Goal: Information Seeking & Learning: Learn about a topic

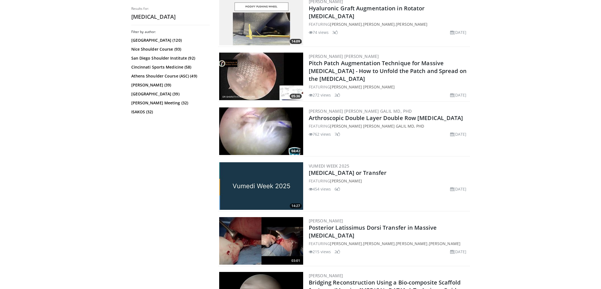
scroll to position [176, 0]
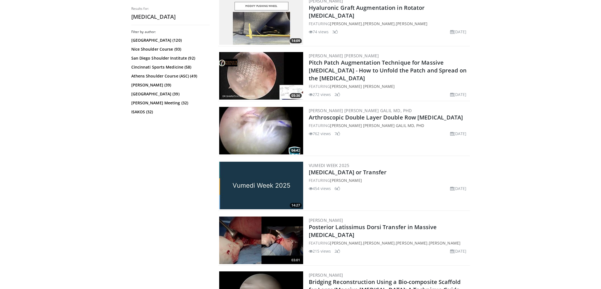
click at [282, 140] on img at bounding box center [261, 131] width 84 height 48
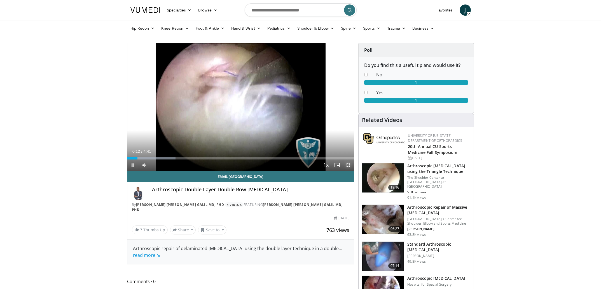
click at [350, 166] on span "Video Player" at bounding box center [348, 165] width 11 height 11
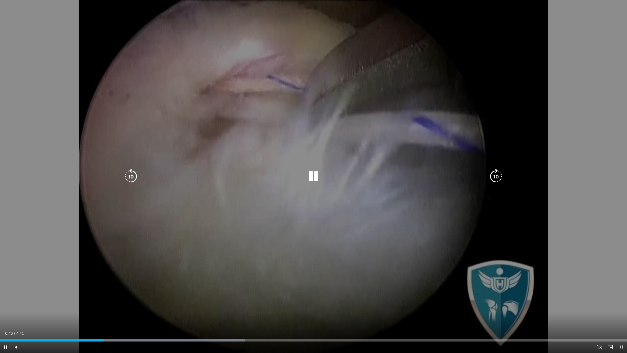
click at [225, 282] on div "10 seconds Tap to unmute" at bounding box center [313, 176] width 627 height 352
click at [156, 289] on div "10 seconds Tap to unmute" at bounding box center [313, 176] width 627 height 352
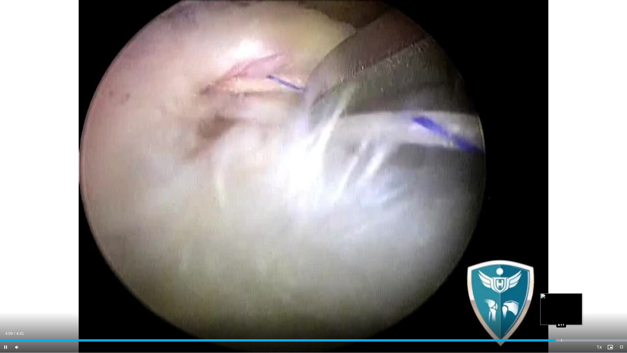
click at [561, 289] on div "Loaded : 100.00% 4:09 4:11" at bounding box center [313, 338] width 627 height 5
click at [575, 289] on div "Loaded : 100.00% 4:14 4:17" at bounding box center [313, 338] width 627 height 5
click at [601, 289] on video-js "**********" at bounding box center [313, 176] width 627 height 353
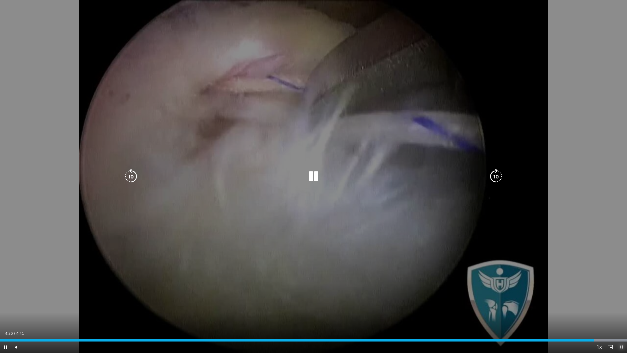
click at [601, 289] on span "Video Player" at bounding box center [621, 346] width 11 height 11
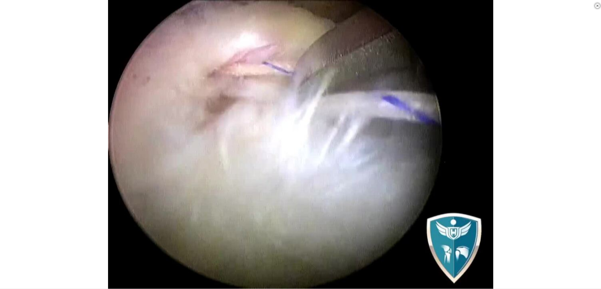
scroll to position [106, 0]
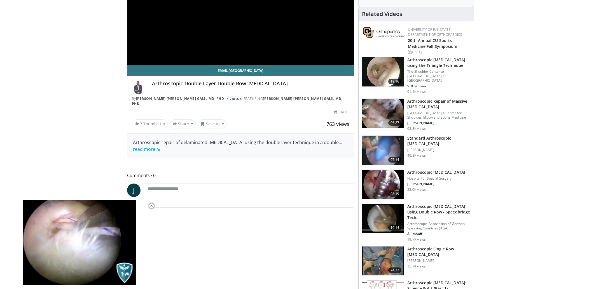
click at [390, 113] on img at bounding box center [382, 113] width 41 height 29
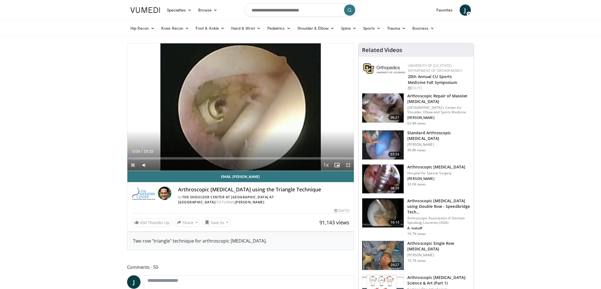
click at [345, 165] on span "Video Player" at bounding box center [348, 165] width 11 height 11
click at [349, 165] on span "Video Player" at bounding box center [348, 165] width 11 height 11
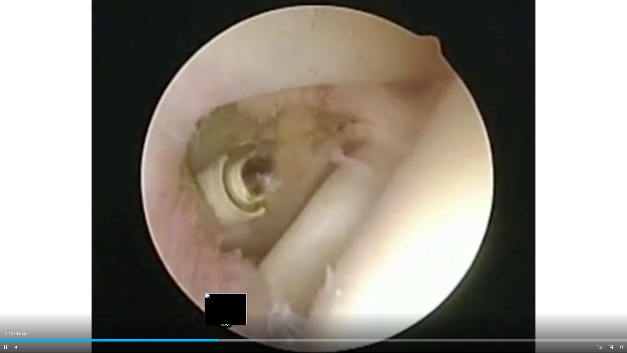
click at [226, 289] on div "Progress Bar" at bounding box center [226, 340] width 1 height 2
click at [233, 289] on div "Loaded : 41.46% 07:09 07:09" at bounding box center [313, 340] width 627 height 2
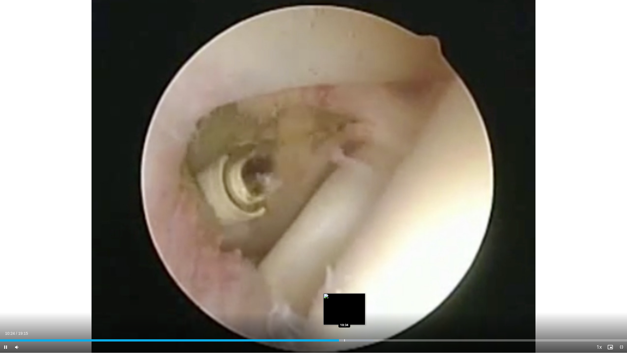
click at [344, 289] on div "Progress Bar" at bounding box center [344, 340] width 1 height 2
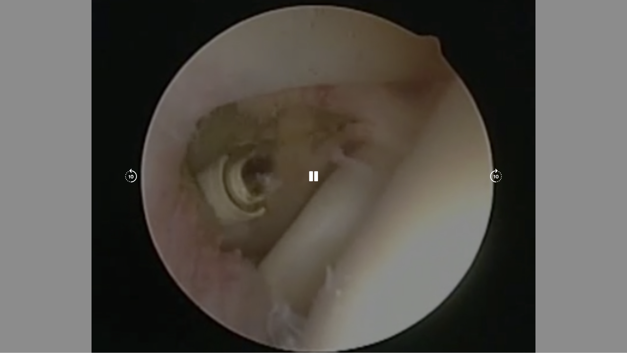
click at [352, 289] on div "Progress Bar" at bounding box center [353, 351] width 51 height 2
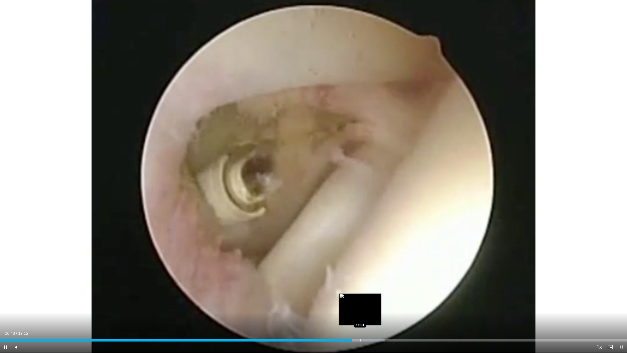
click at [360, 289] on div "Progress Bar" at bounding box center [360, 340] width 1 height 2
click at [371, 289] on div "Progress Bar" at bounding box center [371, 340] width 1 height 2
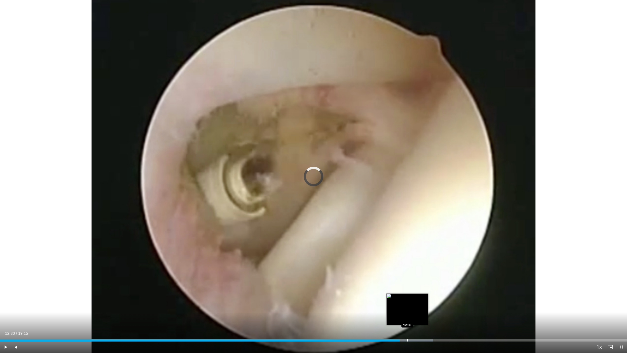
click at [407, 289] on div "Progress Bar" at bounding box center [407, 340] width 1 height 2
click at [415, 289] on div "Progress Bar" at bounding box center [415, 340] width 1 height 2
click at [425, 289] on div "Progress Bar" at bounding box center [424, 340] width 50 height 2
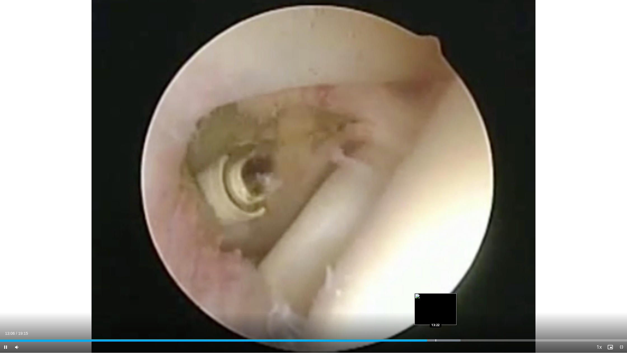
click at [436, 289] on div "Progress Bar" at bounding box center [436, 340] width 1 height 2
click at [445, 289] on div "Progress Bar" at bounding box center [445, 340] width 1 height 2
click at [458, 289] on div "Progress Bar" at bounding box center [458, 340] width 1 height 2
click at [468, 289] on div "Progress Bar" at bounding box center [468, 340] width 1 height 2
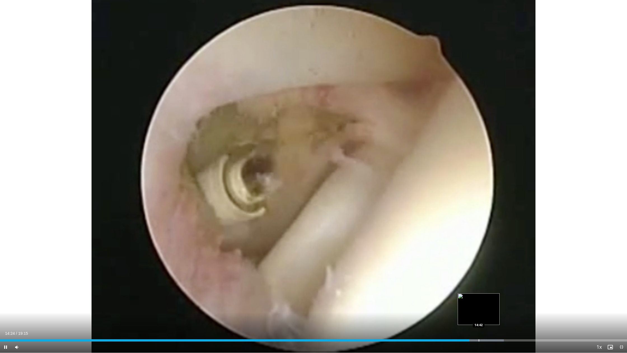
click at [479, 289] on div "Progress Bar" at bounding box center [479, 340] width 1 height 2
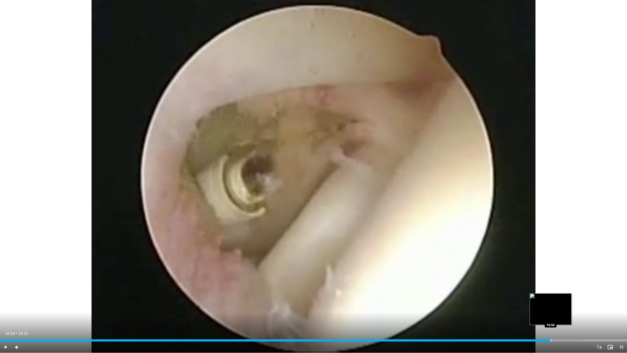
click at [551, 289] on div "Progress Bar" at bounding box center [551, 340] width 1 height 2
click at [563, 289] on div "Loaded : 93.31% 16:55 17:17" at bounding box center [313, 340] width 627 height 2
click at [601, 289] on span "Video Player" at bounding box center [621, 346] width 11 height 11
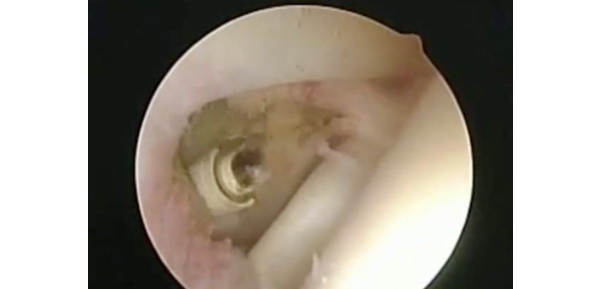
scroll to position [7, 0]
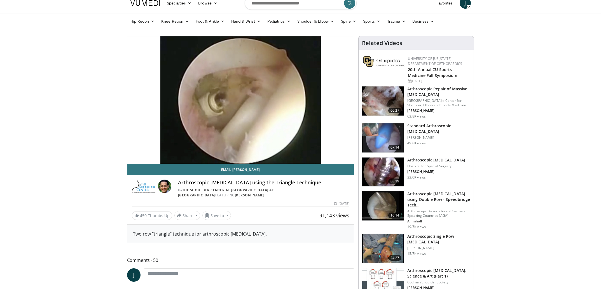
click at [384, 178] on img at bounding box center [382, 172] width 41 height 29
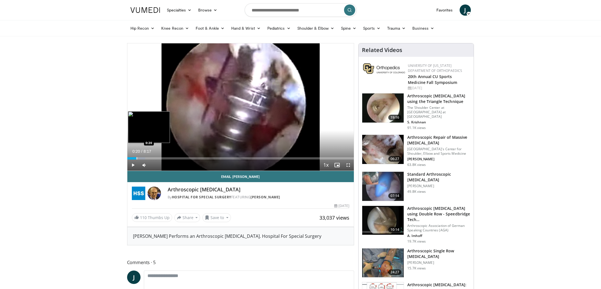
click at [136, 157] on div "Loaded : 8.00% 0:20 0:20" at bounding box center [240, 156] width 227 height 5
click at [143, 157] on div "Loaded : 12.01% 0:21 0:35" at bounding box center [240, 156] width 227 height 5
click at [347, 164] on span "Video Player" at bounding box center [348, 165] width 11 height 11
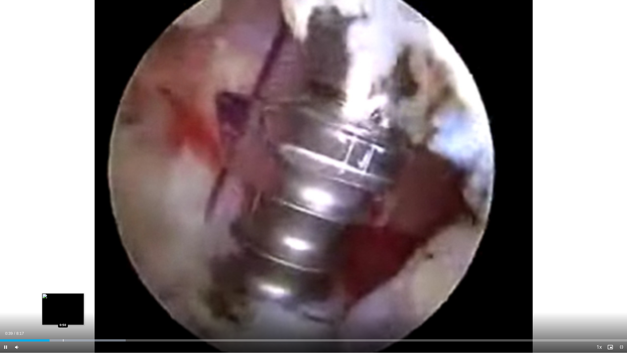
click at [63, 289] on div "Progress Bar" at bounding box center [63, 340] width 1 height 2
click at [87, 289] on div "Progress Bar" at bounding box center [87, 340] width 1 height 2
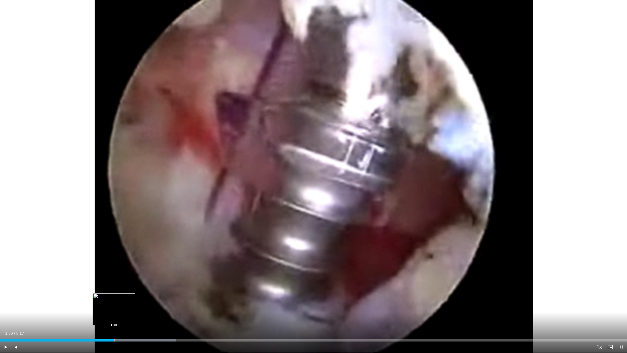
click at [114, 289] on div "Progress Bar" at bounding box center [114, 340] width 1 height 2
click at [119, 289] on div "Progress Bar" at bounding box center [119, 340] width 1 height 2
click at [130, 289] on div "Progress Bar" at bounding box center [130, 340] width 1 height 2
click at [140, 289] on div "Progress Bar" at bounding box center [140, 340] width 1 height 2
click at [155, 289] on div "Current Time 1:51 / Duration 8:17 Pause Skip Backward Skip Forward Mute Loaded …" at bounding box center [313, 346] width 627 height 11
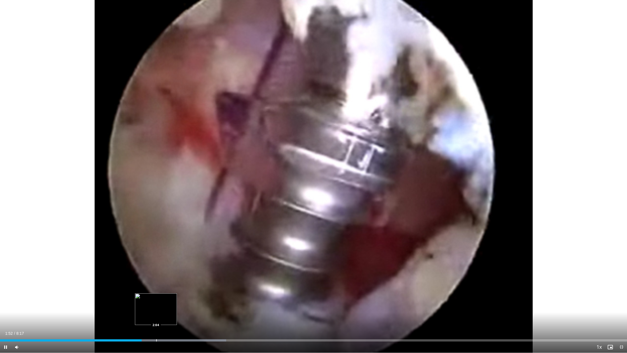
click at [156, 289] on div "Progress Bar" at bounding box center [156, 340] width 1 height 2
click at [177, 289] on div "Progress Bar" at bounding box center [177, 340] width 1 height 2
click at [601, 289] on span "Video Player" at bounding box center [621, 346] width 11 height 11
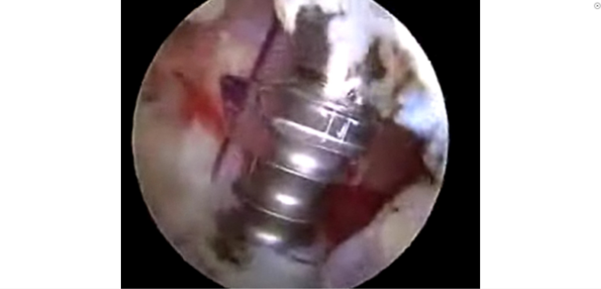
scroll to position [159, 0]
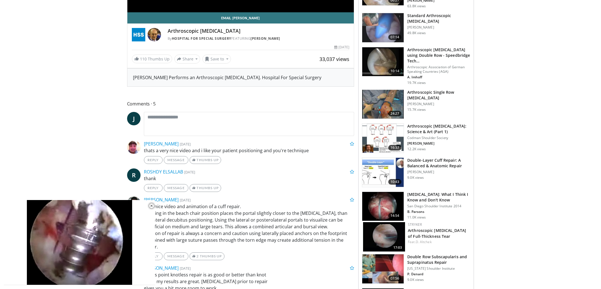
click at [381, 169] on img at bounding box center [382, 172] width 41 height 29
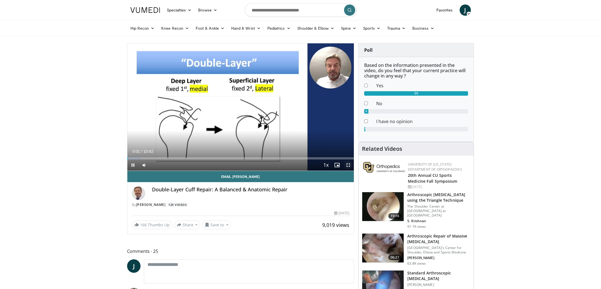
click at [347, 164] on span "Video Player" at bounding box center [348, 165] width 11 height 11
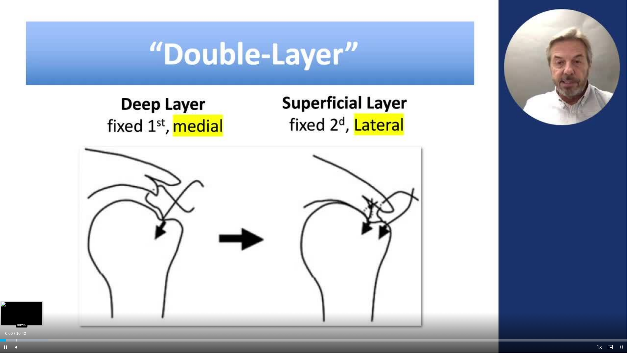
click at [16, 289] on div "Loaded : 7.71% 00:06 00:16" at bounding box center [313, 338] width 627 height 5
click at [34, 289] on div "Progress Bar" at bounding box center [34, 340] width 1 height 2
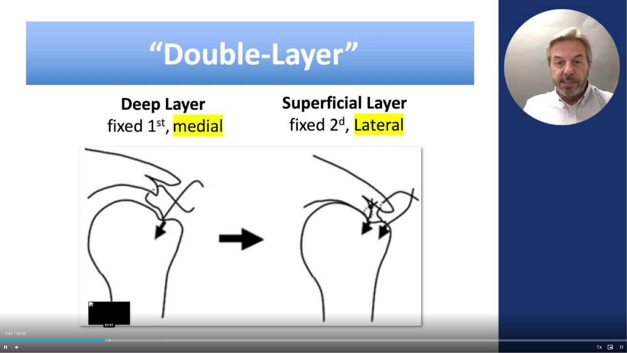
click at [109, 289] on div "Progress Bar" at bounding box center [109, 340] width 1 height 2
click at [117, 289] on div "Progress Bar" at bounding box center [117, 340] width 1 height 2
click at [135, 289] on div "Progress Bar" at bounding box center [135, 340] width 1 height 2
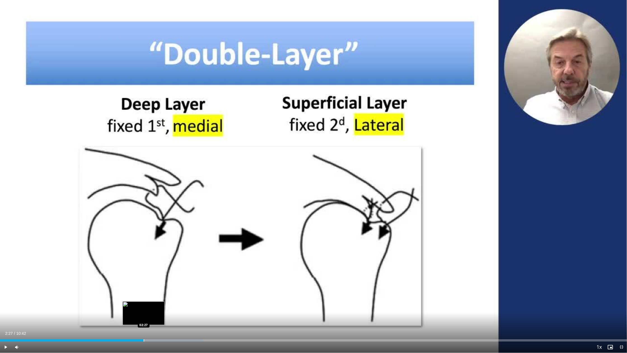
click at [144, 289] on div "Progress Bar" at bounding box center [144, 340] width 1 height 2
click at [179, 289] on div "Current Time 2:58 / Duration 10:42 Pause Skip Backward Skip Forward Mute Loaded…" at bounding box center [313, 346] width 627 height 11
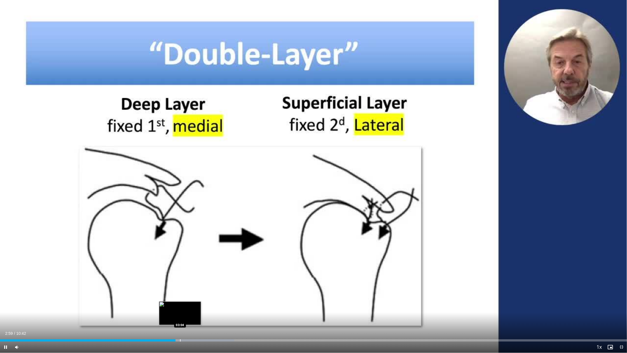
click at [180, 289] on div "Loaded : 37.35% 03:00 03:04" at bounding box center [313, 340] width 627 height 2
click at [185, 289] on div "Progress Bar" at bounding box center [185, 340] width 1 height 2
click at [188, 289] on div "Progress Bar" at bounding box center [188, 340] width 1 height 2
click at [194, 289] on div "Progress Bar" at bounding box center [194, 340] width 1 height 2
click at [200, 289] on div "Progress Bar" at bounding box center [200, 340] width 1 height 2
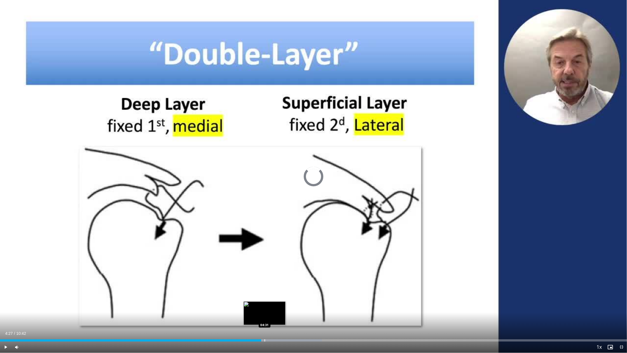
click at [265, 289] on div "Progress Bar" at bounding box center [265, 340] width 1 height 2
click at [274, 289] on div "Loaded : 52.48% 04:34 04:41" at bounding box center [313, 338] width 627 height 5
click at [288, 289] on div "Loaded : 55.56% 04:50 04:55" at bounding box center [313, 340] width 627 height 2
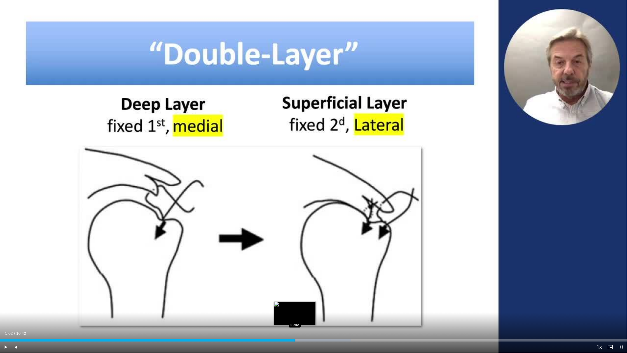
click at [295, 289] on div "Progress Bar" at bounding box center [295, 340] width 1 height 2
click at [305, 289] on div "Progress Bar" at bounding box center [305, 340] width 1 height 2
click at [312, 289] on div "Progress Bar" at bounding box center [312, 340] width 1 height 2
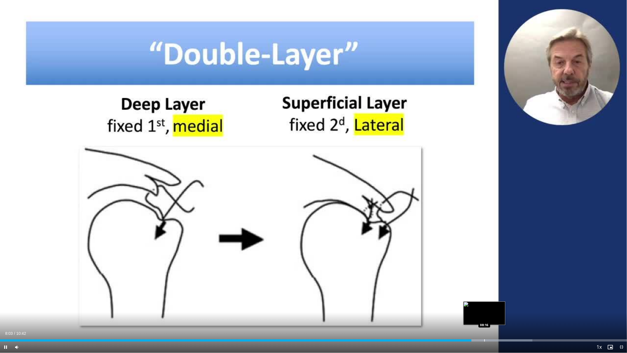
click at [484, 289] on div "Loaded : 84.89% 08:03 08:16" at bounding box center [313, 338] width 627 height 5
click at [504, 289] on div "Progress Bar" at bounding box center [504, 340] width 1 height 2
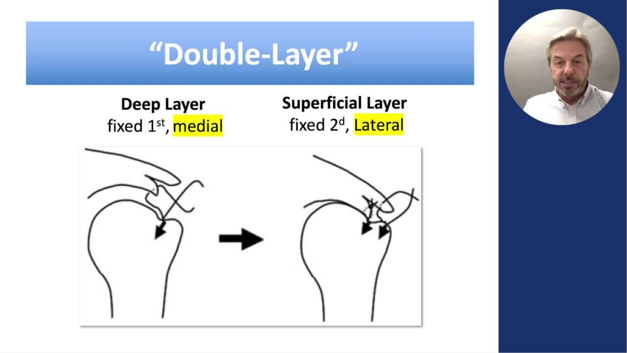
click at [519, 289] on div "10 seconds Tap to unmute" at bounding box center [313, 176] width 627 height 352
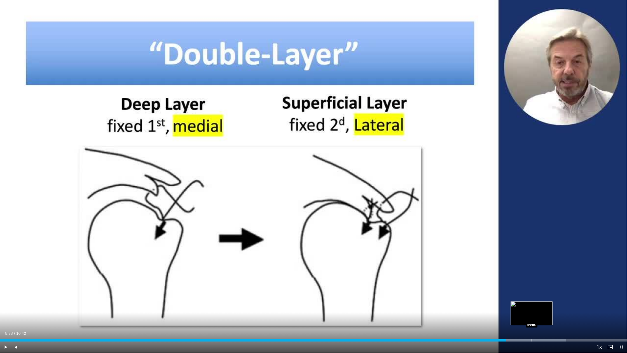
click at [532, 289] on div "Progress Bar" at bounding box center [532, 340] width 1 height 2
click at [544, 289] on div "Progress Bar" at bounding box center [544, 340] width 1 height 2
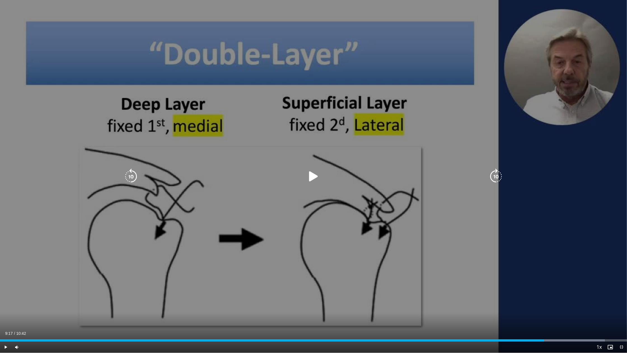
click at [478, 289] on div "10 seconds Tap to unmute" at bounding box center [313, 176] width 627 height 352
click at [479, 289] on div "10 seconds Tap to unmute" at bounding box center [313, 176] width 627 height 352
